Goal: Task Accomplishment & Management: Use online tool/utility

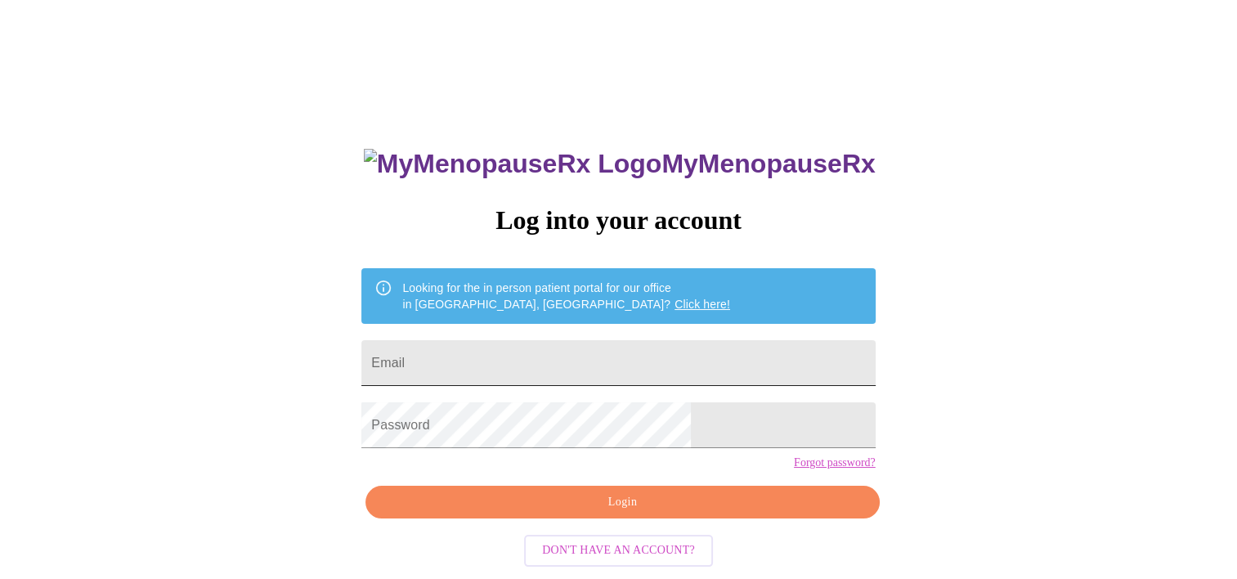
click at [661, 340] on input "Email" at bounding box center [618, 363] width 514 height 46
type input "[EMAIL_ADDRESS][DOMAIN_NAME]"
click at [330, 466] on div "MyMenopauseRx Log into your account Looking for the in person patient portal fo…" at bounding box center [619, 354] width 1224 height 695
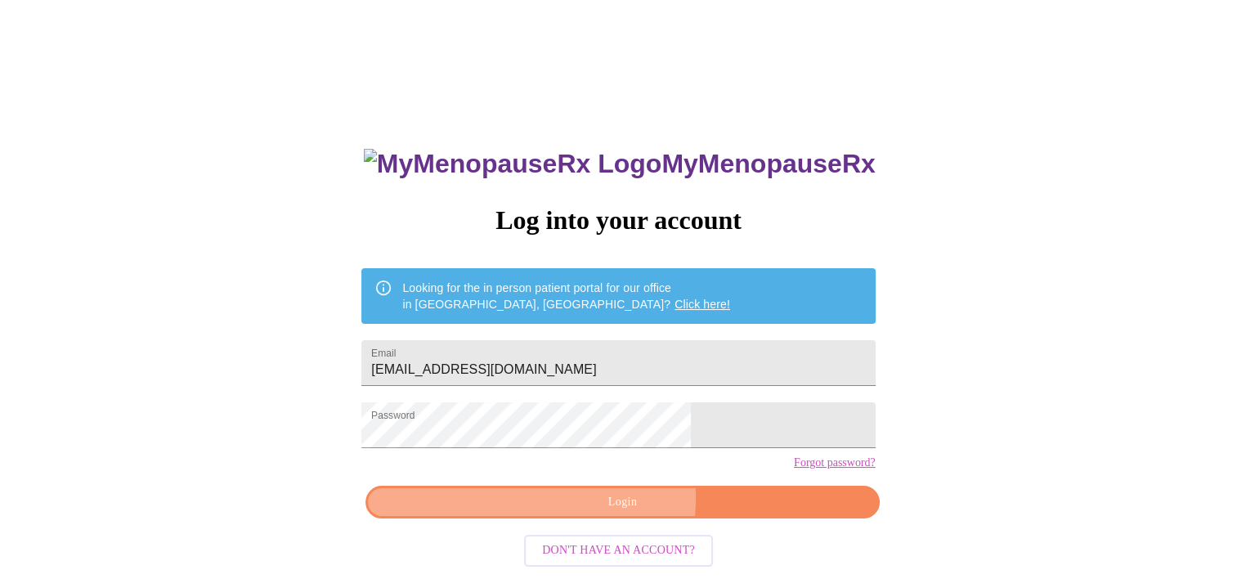
click at [617, 513] on span "Login" at bounding box center [622, 502] width 476 height 20
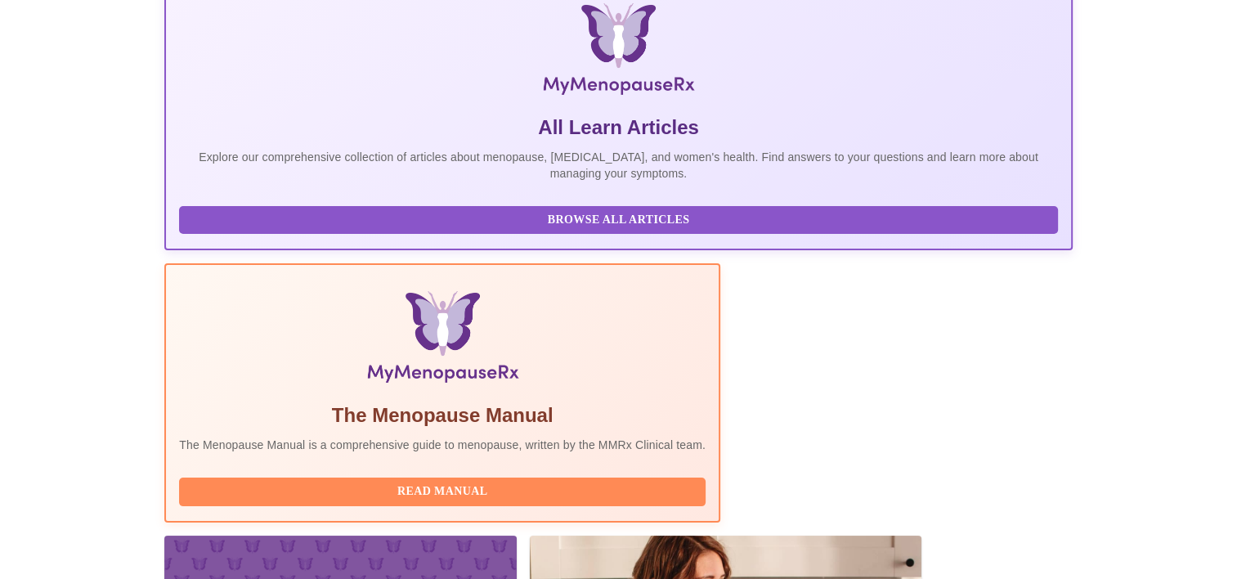
scroll to position [314, 0]
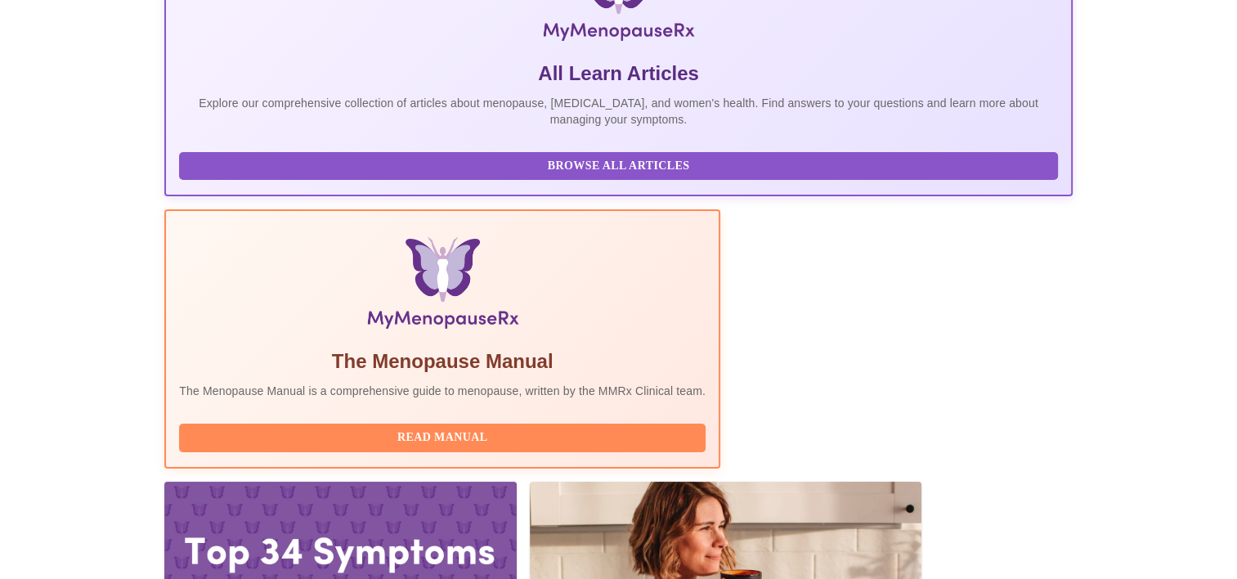
drag, startPoint x: 973, startPoint y: 510, endPoint x: 574, endPoint y: 438, distance: 405.5
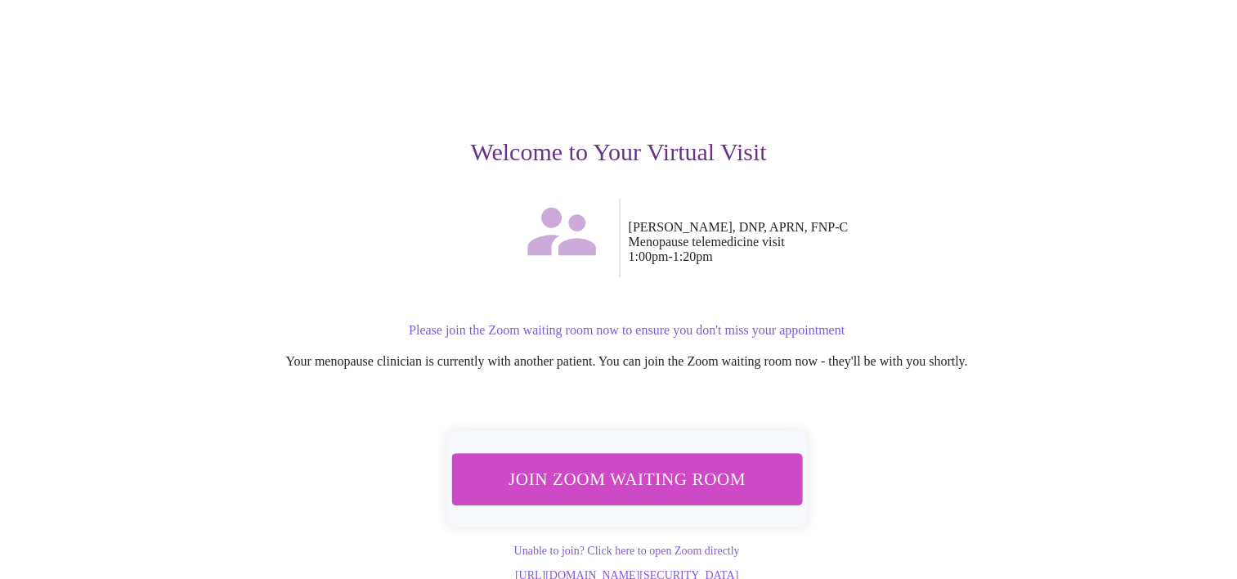
scroll to position [82, 0]
click at [678, 487] on button "Join Zoom Waiting Room" at bounding box center [626, 478] width 351 height 52
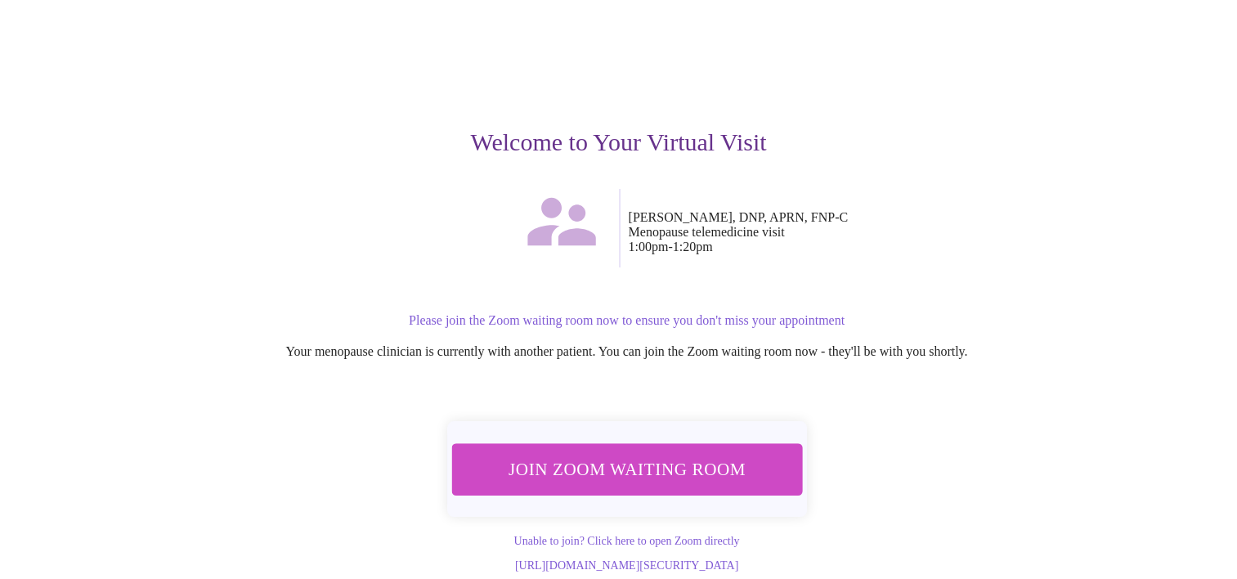
scroll to position [104, 0]
click at [661, 535] on link "Unable to join? Click here to open Zoom directly" at bounding box center [627, 541] width 226 height 12
